Goal: Find specific page/section: Find specific page/section

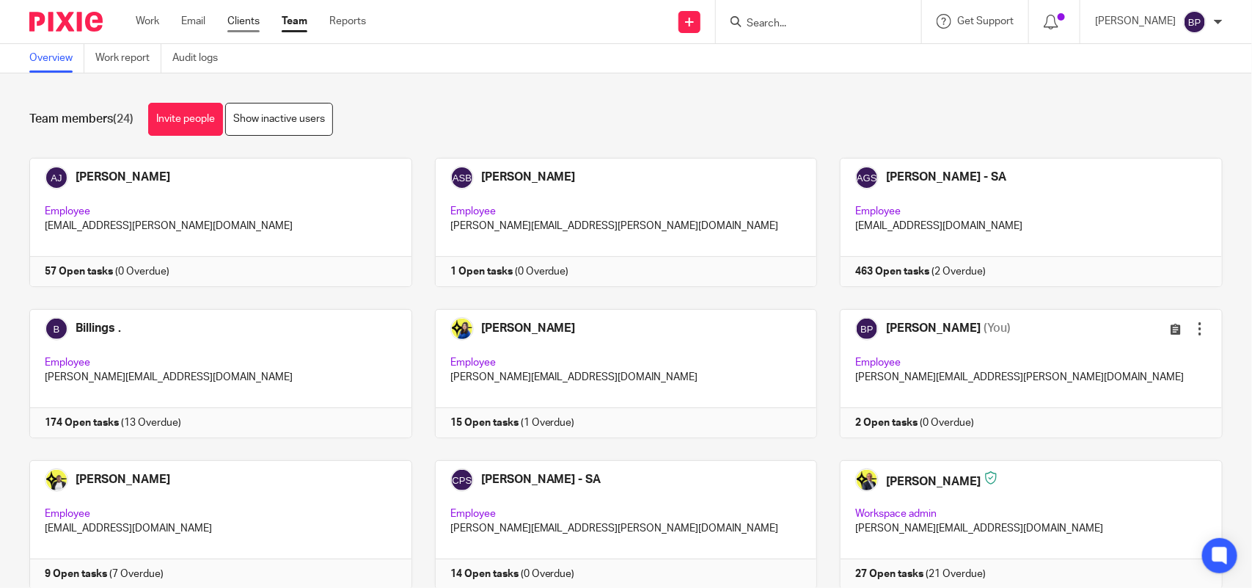
click at [255, 21] on link "Clients" at bounding box center [243, 21] width 32 height 15
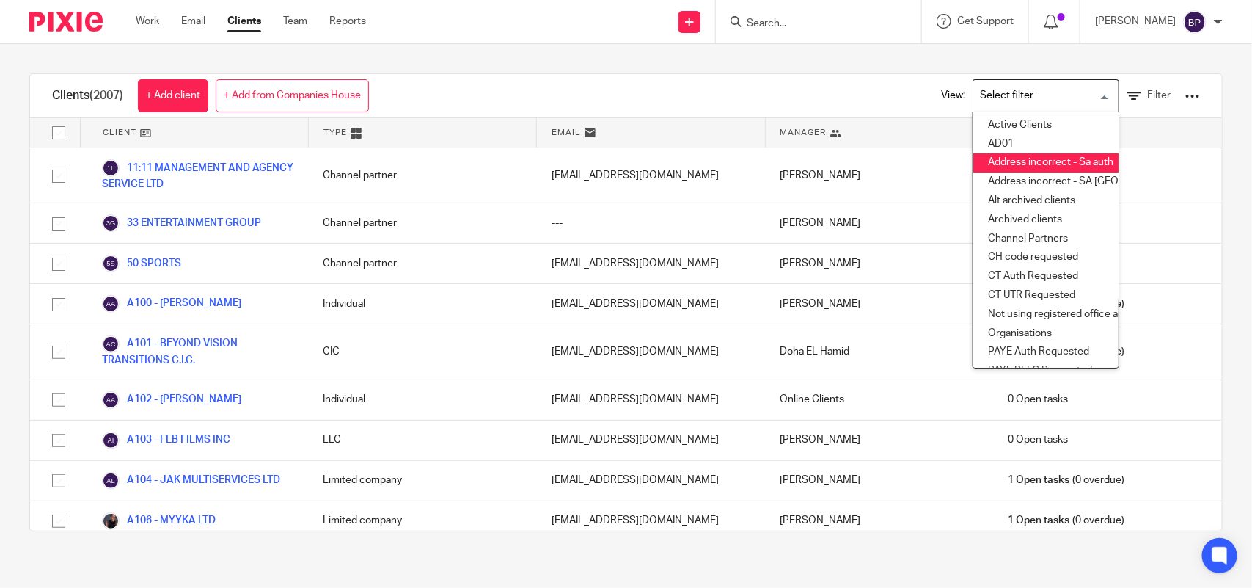
click at [1186, 92] on div at bounding box center [1193, 96] width 15 height 15
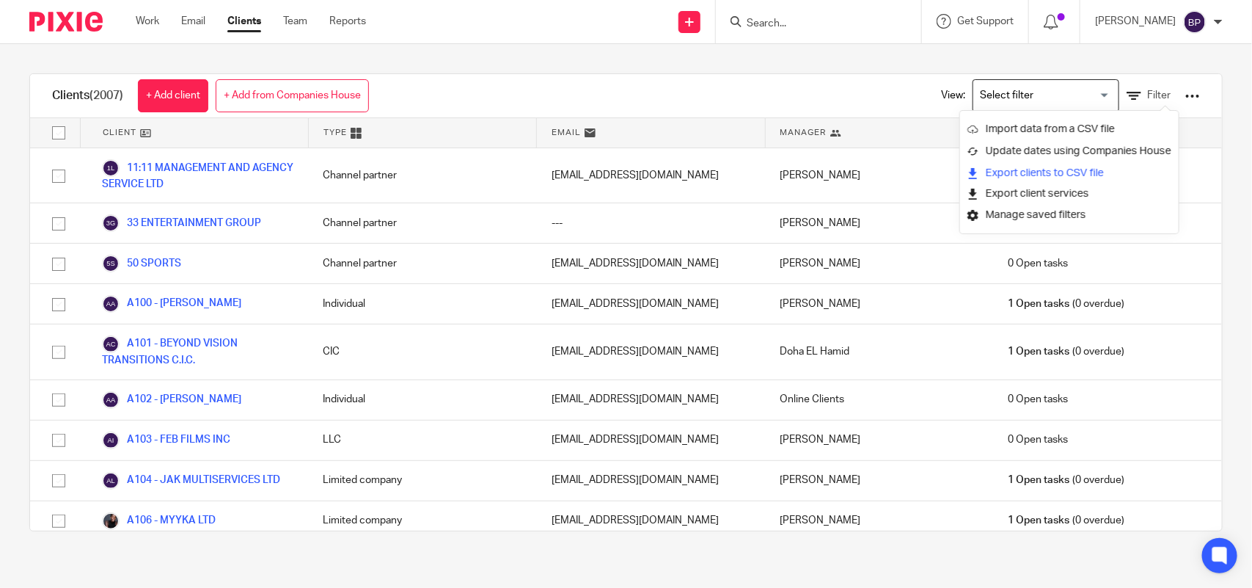
click at [1048, 169] on link "Export clients to CSV file" at bounding box center [1070, 173] width 204 height 22
click at [718, 70] on div "Clients (2007) + Add client + Add from Companies House View: Loading... Filter …" at bounding box center [626, 302] width 1252 height 517
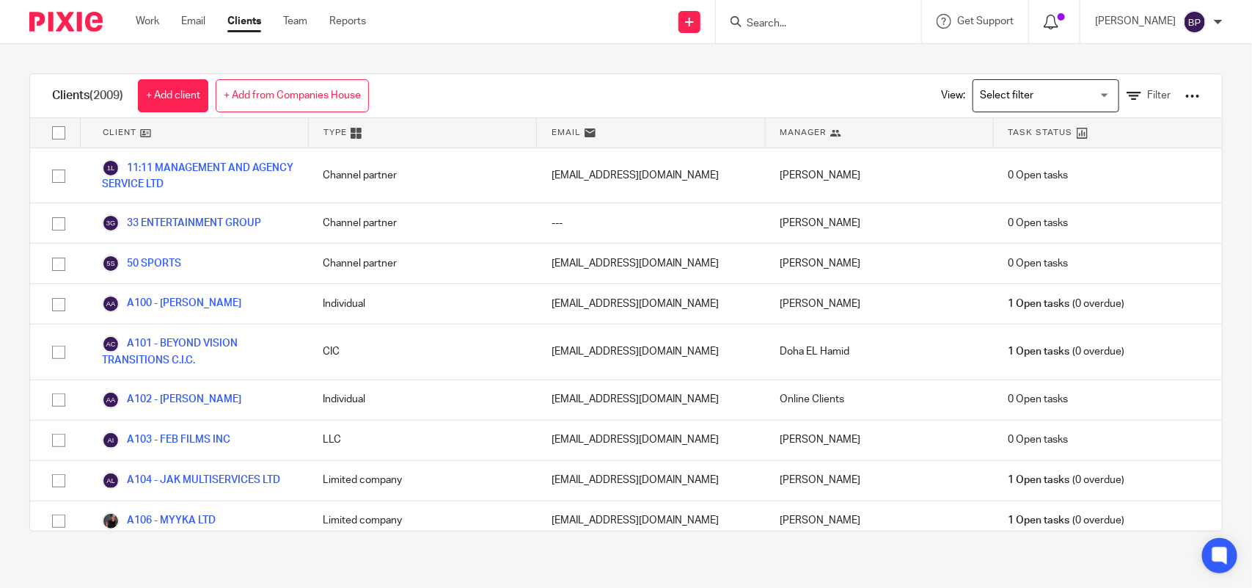
click at [1059, 23] on icon at bounding box center [1051, 22] width 15 height 15
